Goal: Task Accomplishment & Management: Use online tool/utility

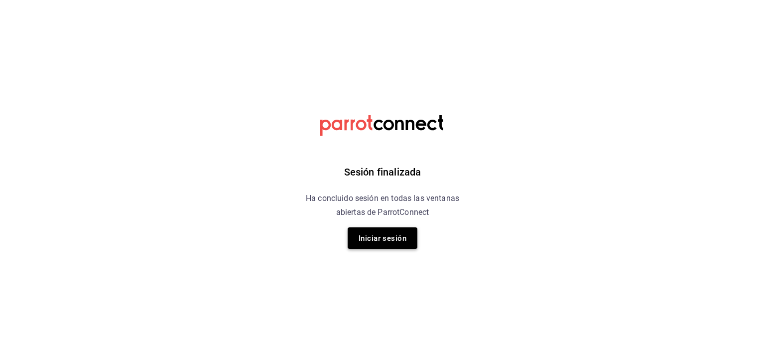
click at [364, 248] on button "Iniciar sesión" at bounding box center [383, 237] width 70 height 21
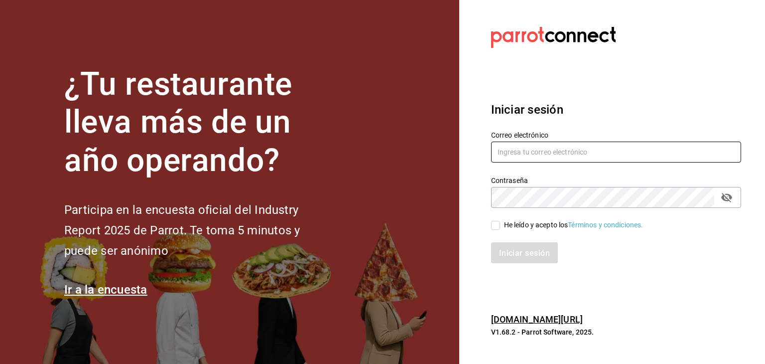
click at [512, 152] on input "text" at bounding box center [616, 151] width 250 height 21
type input "cristian.mercado@grupocosteno.com"
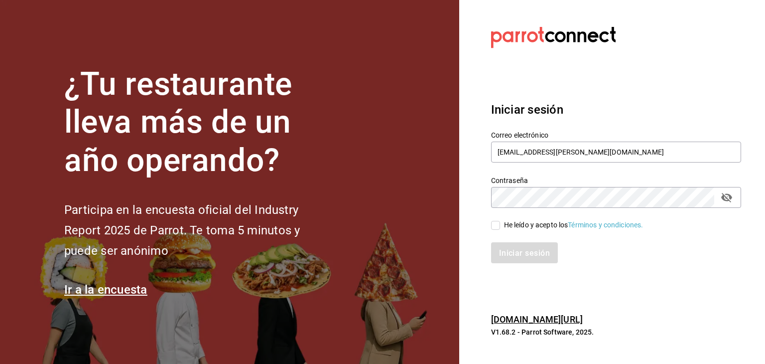
click at [500, 226] on input "He leído y acepto los Términos y condiciones." at bounding box center [495, 225] width 9 height 9
checkbox input "true"
click at [509, 249] on font "Iniciar sesión" at bounding box center [525, 252] width 51 height 9
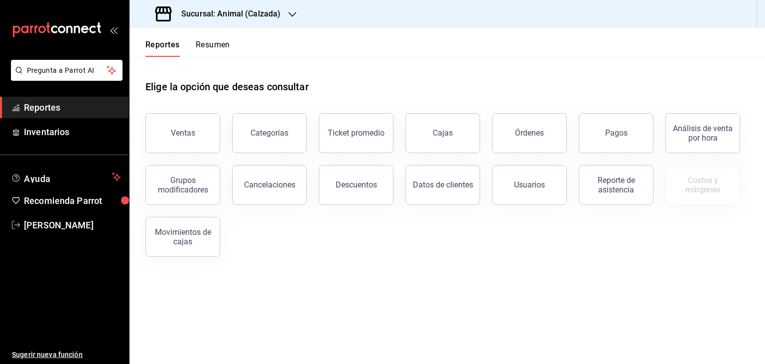
click at [292, 18] on div at bounding box center [292, 14] width 8 height 10
click at [243, 70] on div "Mochomos (Metepec)" at bounding box center [204, 65] width 134 height 10
click at [204, 143] on button "Ventas" at bounding box center [182, 133] width 75 height 40
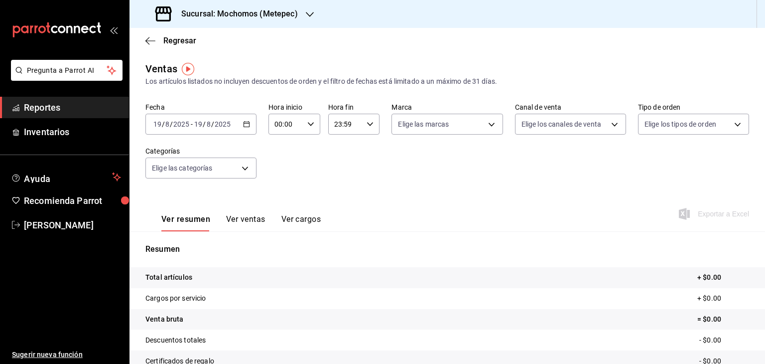
click at [250, 130] on div "[DATE] [DATE] - [DATE] [DATE]" at bounding box center [200, 124] width 111 height 21
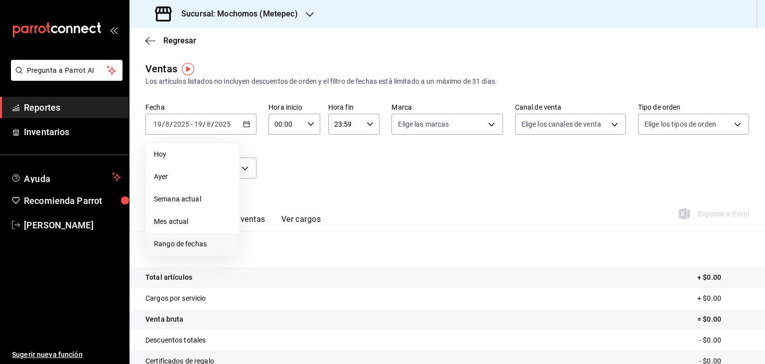
click at [181, 250] on li "Rango de fechas" at bounding box center [192, 244] width 93 height 22
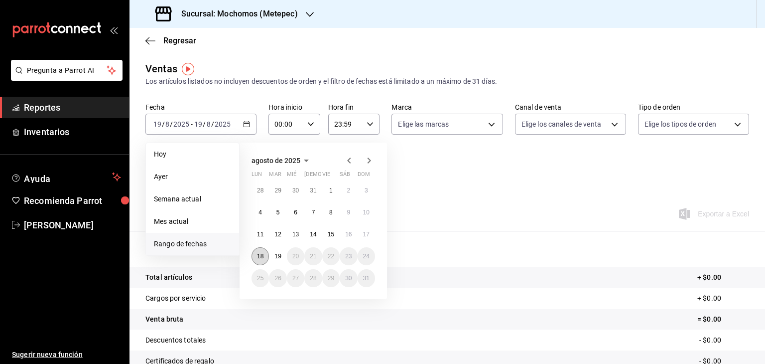
click at [260, 256] on abbr "18" at bounding box center [260, 256] width 6 height 7
click at [280, 253] on abbr "19" at bounding box center [277, 256] width 6 height 7
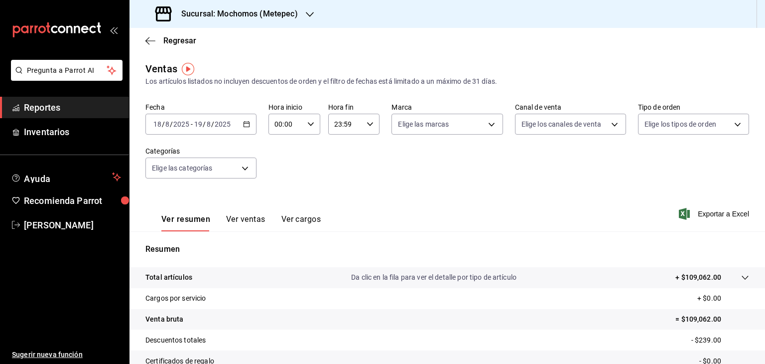
click at [315, 129] on div "00:00 Hora inicio" at bounding box center [295, 124] width 52 height 21
click at [283, 176] on button "05" at bounding box center [279, 169] width 21 height 20
type input "05:00"
click at [370, 133] on div at bounding box center [382, 182] width 765 height 364
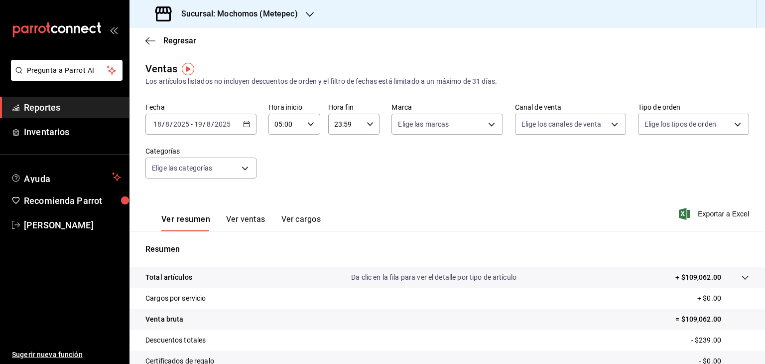
click at [371, 128] on div "23:59 Hora fin" at bounding box center [354, 124] width 52 height 21
click at [341, 209] on button "05" at bounding box center [338, 214] width 21 height 20
click at [369, 149] on button "00" at bounding box center [363, 149] width 21 height 20
type input "05:00"
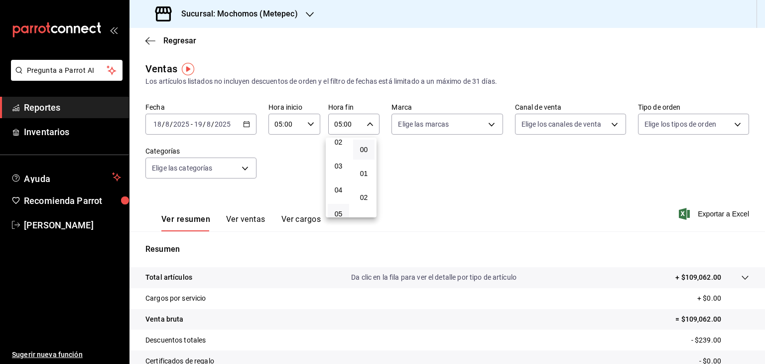
click at [493, 129] on div at bounding box center [382, 182] width 765 height 364
click at [248, 173] on body "Pregunta a Parrot AI Reportes Inventarios Ayuda Recomienda Parrot [PERSON_NAME]…" at bounding box center [382, 182] width 765 height 364
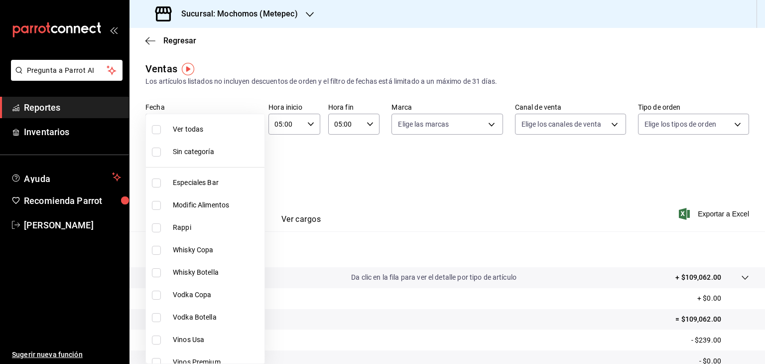
drag, startPoint x: 215, startPoint y: 137, endPoint x: 230, endPoint y: 136, distance: 15.6
click at [215, 137] on li "Ver todas" at bounding box center [205, 129] width 119 height 22
type input "c9cbc288-c827-488d-81f5-370afefb1912,46081463-7037-4dd2-a9ab-e56ff6a8fa7c,bf958…"
checkbox input "true"
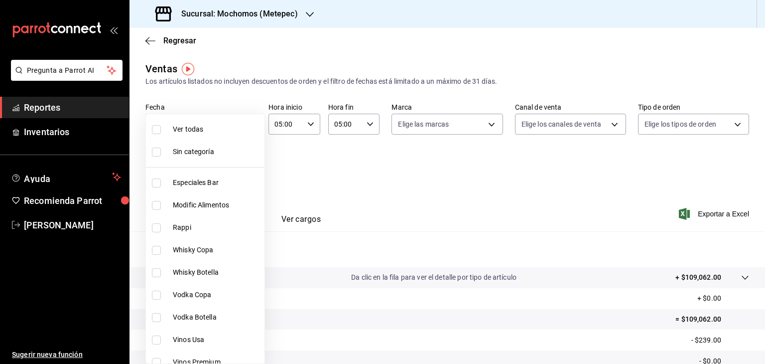
checkbox input "true"
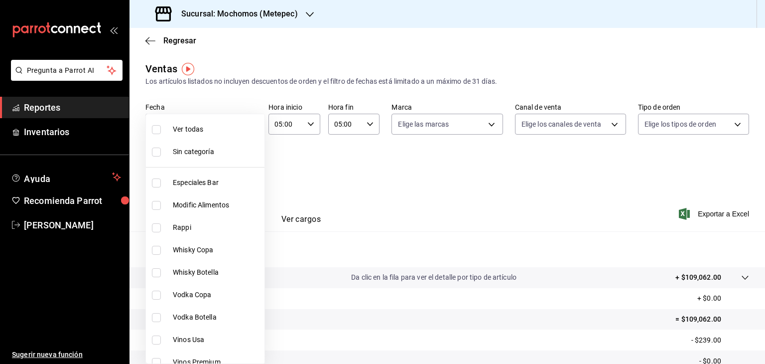
checkbox input "true"
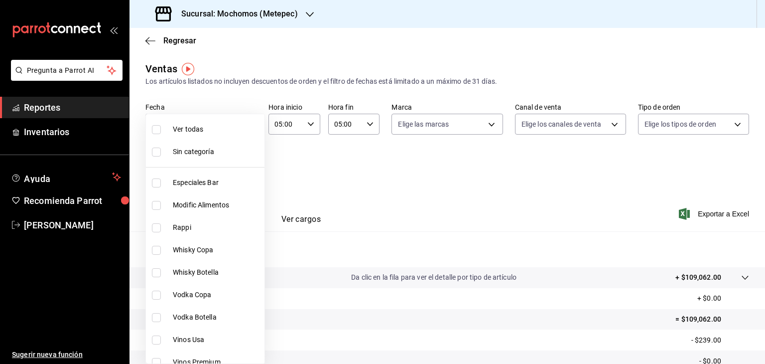
checkbox input "true"
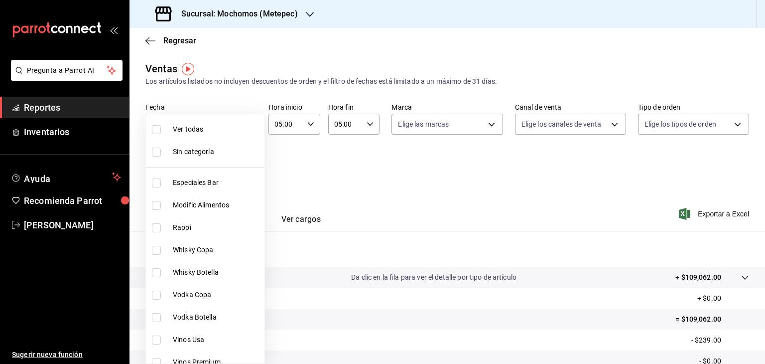
checkbox input "true"
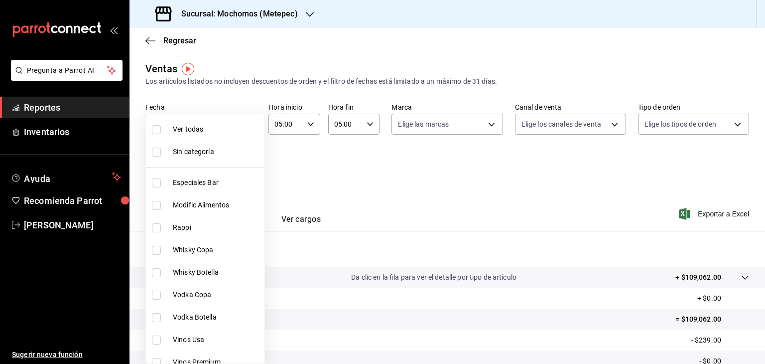
checkbox input "true"
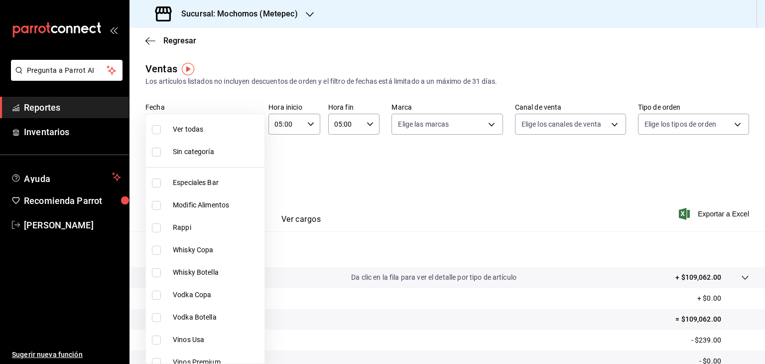
checkbox input "true"
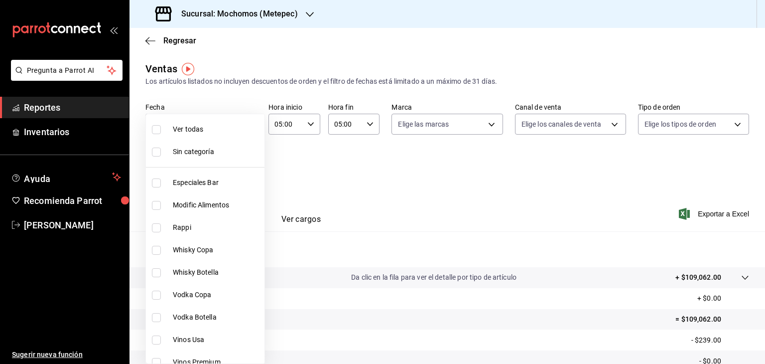
checkbox input "true"
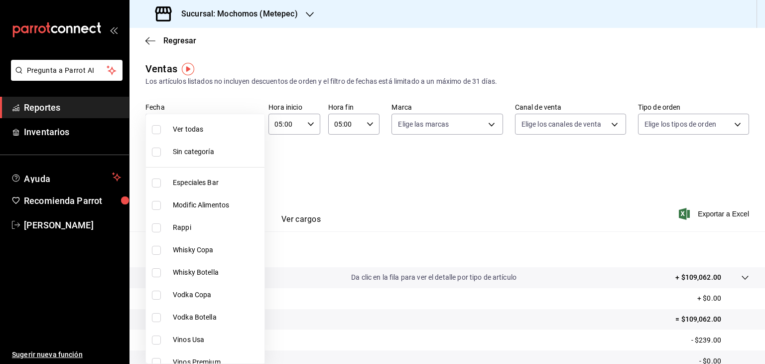
checkbox input "true"
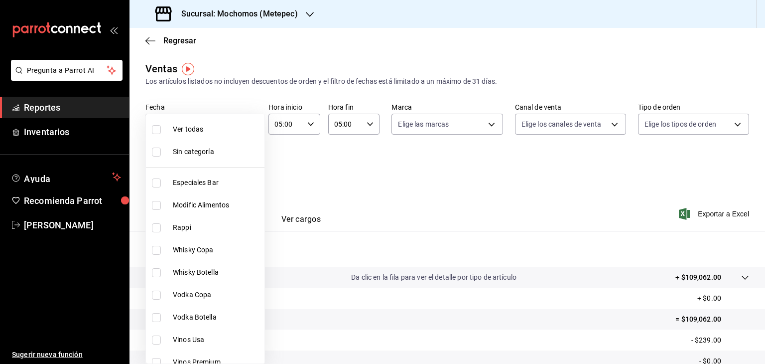
checkbox input "true"
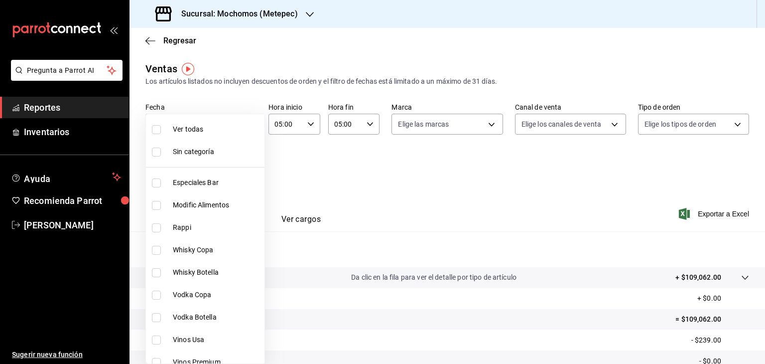
checkbox input "true"
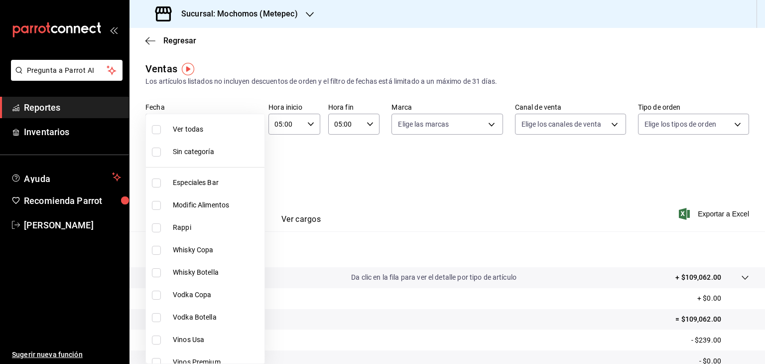
checkbox input "true"
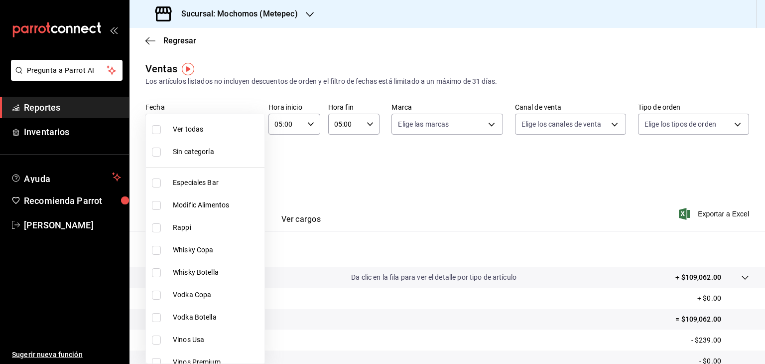
checkbox input "true"
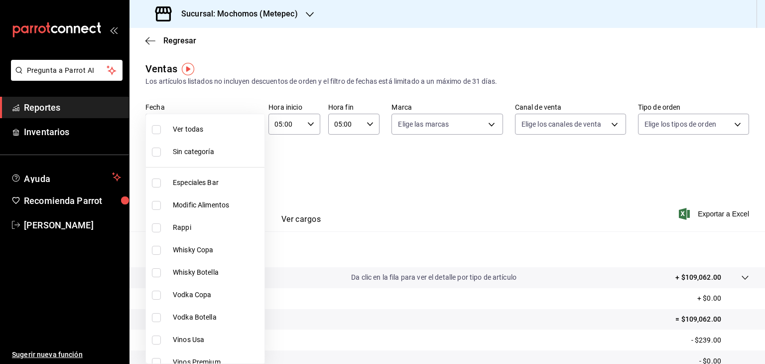
checkbox input "true"
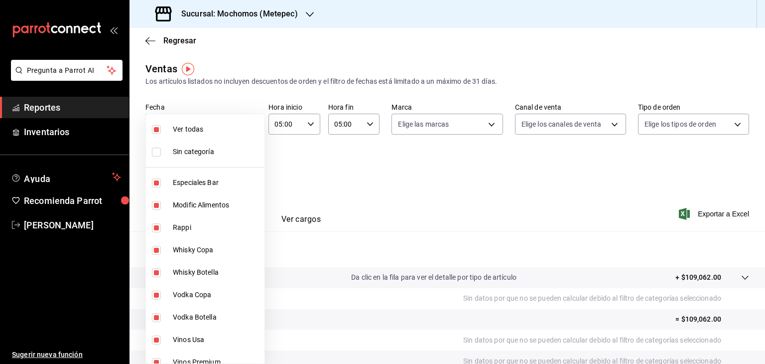
click at [663, 122] on div at bounding box center [382, 182] width 765 height 364
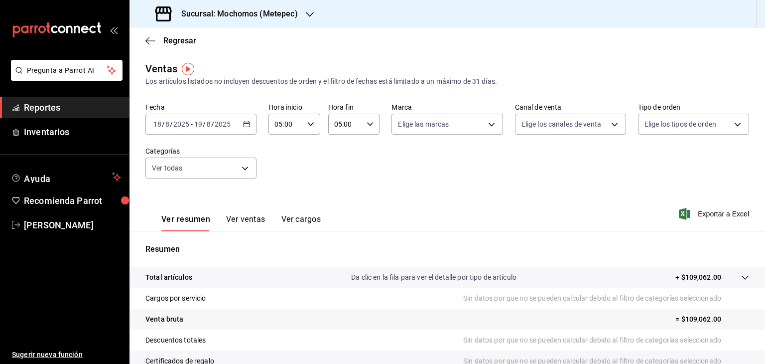
click at [663, 122] on div "Ver todas Sin categoría Especiales Bar Modific Alimentos Rappi Whisky Copa Whis…" at bounding box center [382, 182] width 765 height 364
click at [663, 122] on body "Pregunta a Parrot AI Reportes Inventarios Ayuda Recomienda Parrot [PERSON_NAME]…" at bounding box center [382, 182] width 765 height 364
click at [663, 122] on div at bounding box center [382, 182] width 765 height 364
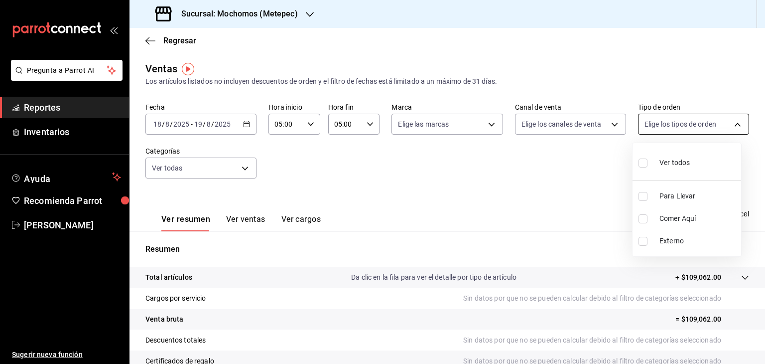
click at [664, 124] on body "Pregunta a Parrot AI Reportes Inventarios Ayuda Recomienda Parrot [PERSON_NAME]…" at bounding box center [382, 182] width 765 height 364
click at [651, 165] on label at bounding box center [645, 162] width 13 height 14
click at [648, 165] on input "checkbox" at bounding box center [643, 162] width 9 height 9
checkbox input "false"
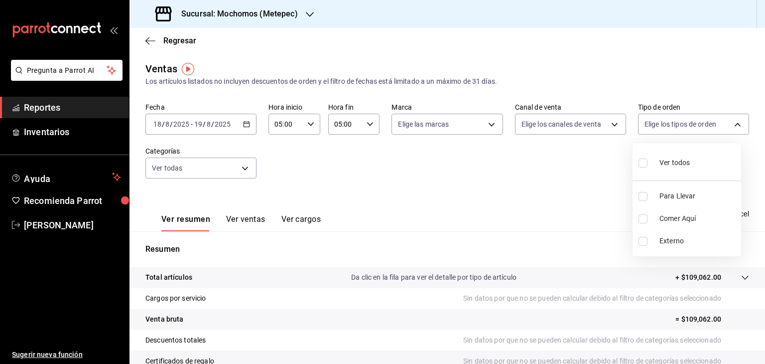
checkbox input "false"
click at [587, 128] on div at bounding box center [382, 182] width 765 height 364
click at [587, 128] on body "Pregunta a Parrot AI Reportes Inventarios Ayuda Recomienda Parrot [PERSON_NAME]…" at bounding box center [382, 182] width 765 height 364
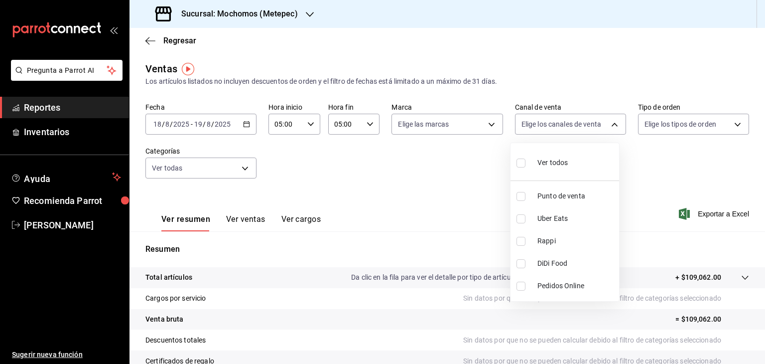
click at [564, 162] on span "Ver todos" at bounding box center [553, 162] width 30 height 10
type input "PARROT,UBER_EATS,RAPPI,DIDI_FOOD,ONLINE"
checkbox input "true"
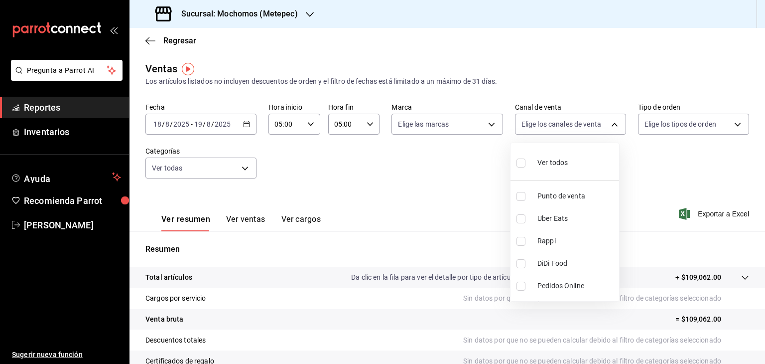
checkbox input "true"
click at [697, 199] on div at bounding box center [382, 182] width 765 height 364
click at [695, 214] on span "Exportar a Excel" at bounding box center [715, 214] width 68 height 12
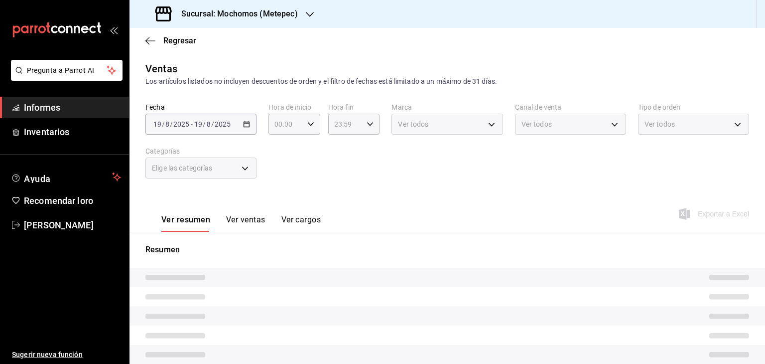
type input "05:00"
type input "c9cbc288-c827-488d-81f5-370afefb1912,46081463-7037-4dd2-a9ab-e56ff6a8fa7c,bf958…"
type input "PARROT,UBER_EATS,RAPPI,DIDI_FOOD,ONLINE"
